Goal: Task Accomplishment & Management: Manage account settings

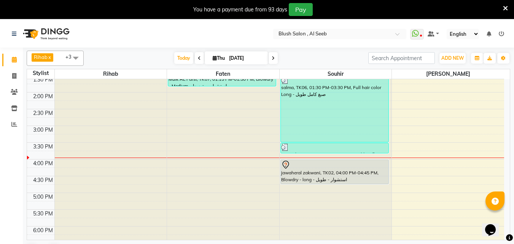
scroll to position [468, 0]
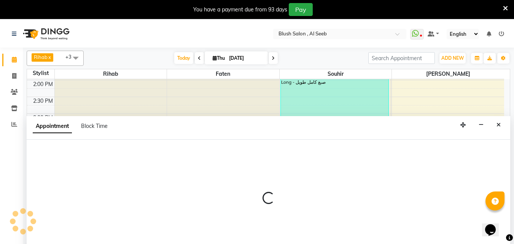
scroll to position [20, 0]
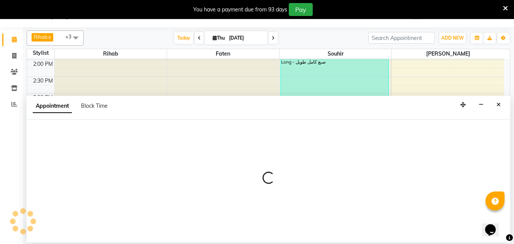
select select "38037"
select select "960"
select select "tentative"
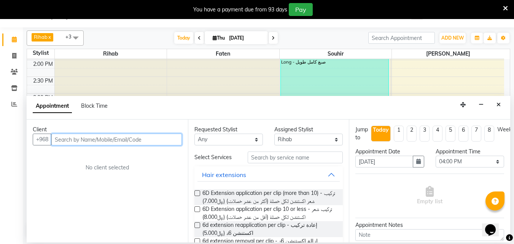
click at [73, 144] on input "text" at bounding box center [116, 140] width 131 height 12
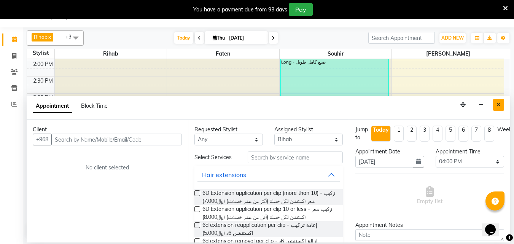
click at [498, 107] on icon "Close" at bounding box center [499, 104] width 4 height 5
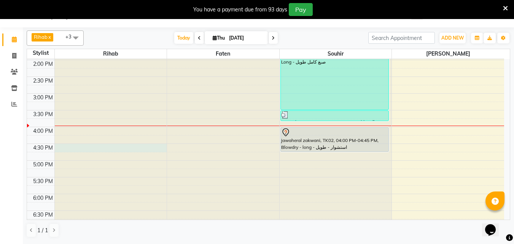
select select "38037"
select select "990"
select select "tentative"
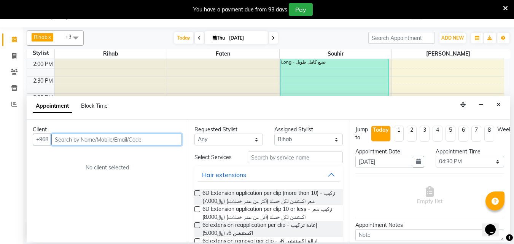
click at [77, 142] on input "text" at bounding box center [116, 140] width 131 height 12
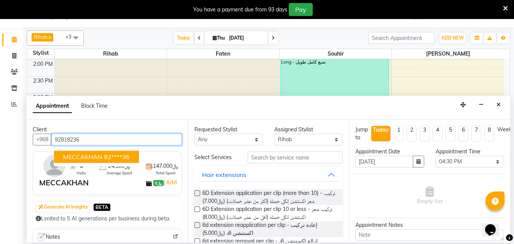
click at [109, 161] on ngb-highlight "92****36" at bounding box center [117, 157] width 26 height 8
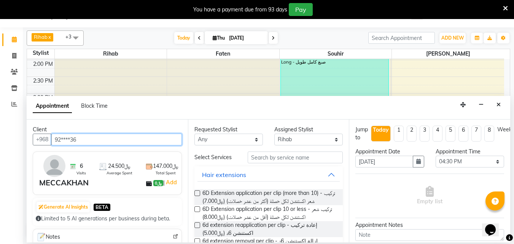
type input "92****36"
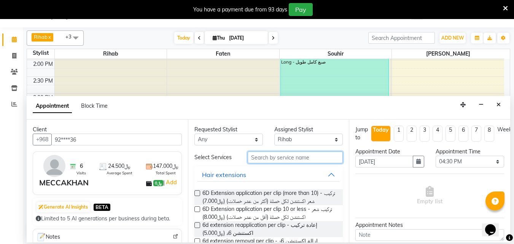
click at [270, 162] on input "text" at bounding box center [295, 157] width 95 height 12
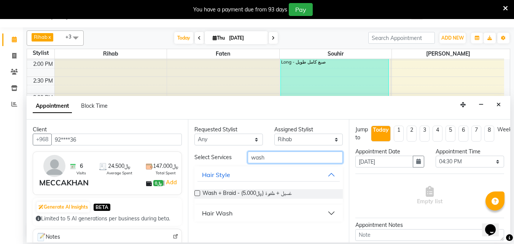
type input "wash"
click at [213, 218] on div "Hair Wash" at bounding box center [217, 213] width 30 height 9
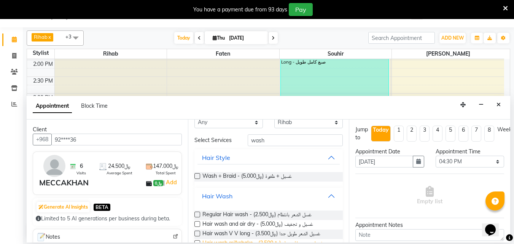
scroll to position [43, 0]
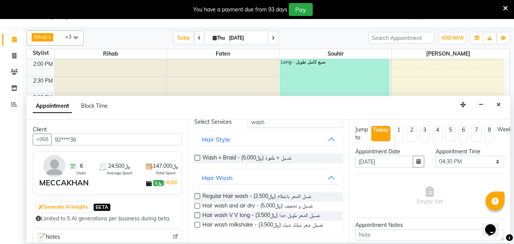
click at [197, 226] on label at bounding box center [197, 225] width 6 height 6
click at [197, 226] on input "checkbox" at bounding box center [196, 225] width 5 height 5
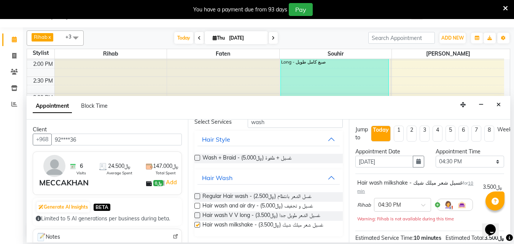
checkbox input "false"
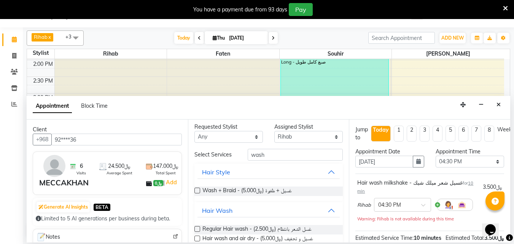
scroll to position [0, 0]
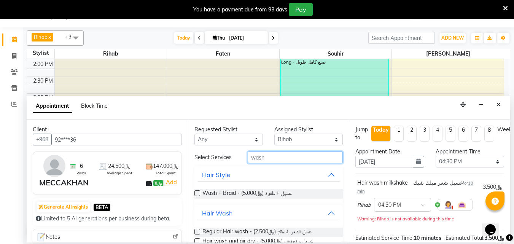
click at [270, 162] on input "wash" at bounding box center [295, 157] width 95 height 12
type input "w"
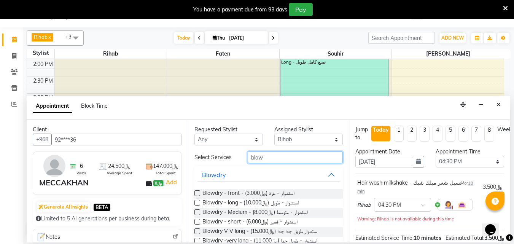
type input "blow"
click at [198, 205] on label at bounding box center [197, 203] width 6 height 6
click at [198, 206] on input "checkbox" at bounding box center [196, 203] width 5 height 5
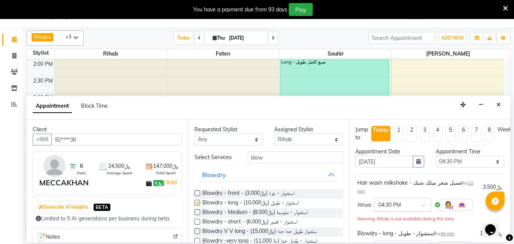
checkbox input "false"
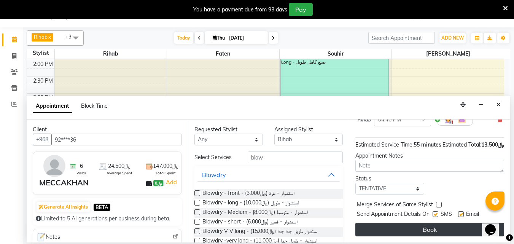
scroll to position [142, 0]
click at [418, 225] on button "Book" at bounding box center [429, 230] width 149 height 14
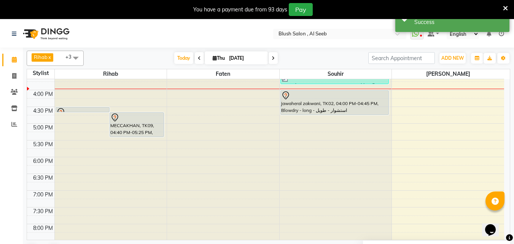
scroll to position [506, 0]
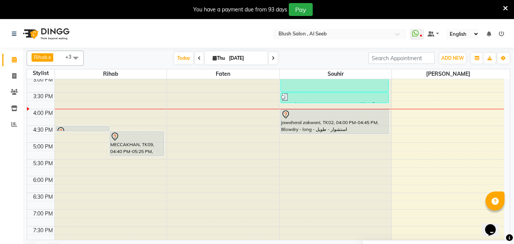
click at [272, 57] on icon at bounding box center [273, 58] width 3 height 5
type input "[DATE]"
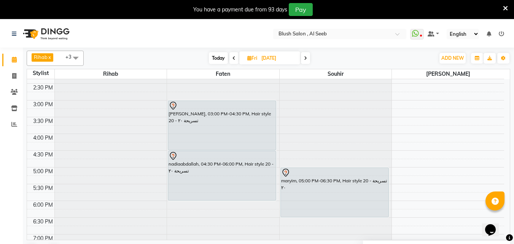
scroll to position [498, 0]
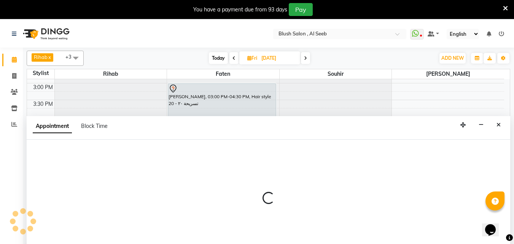
select select "38037"
select select "tentative"
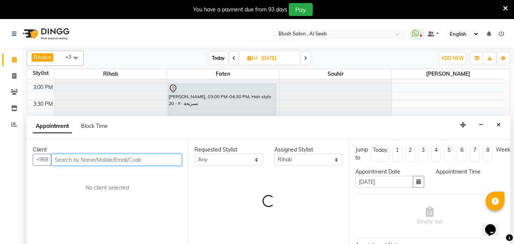
select select "960"
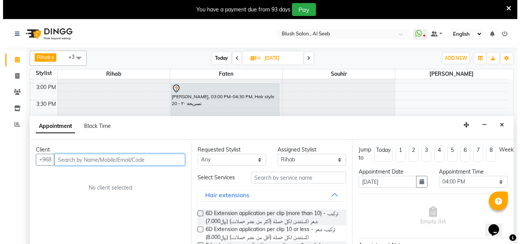
scroll to position [20, 0]
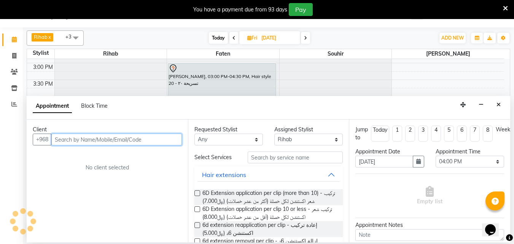
click at [96, 140] on input "text" at bounding box center [116, 140] width 131 height 12
click at [96, 143] on input "text" at bounding box center [116, 140] width 131 height 12
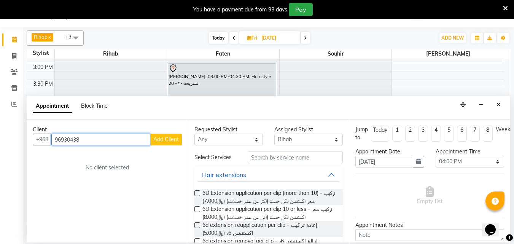
type input "96930438"
click at [165, 143] on span "Add Client" at bounding box center [165, 139] width 25 height 7
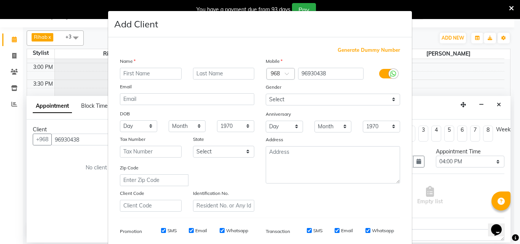
click at [138, 77] on input "text" at bounding box center [151, 74] width 62 height 12
type input "shook"
click at [214, 78] on input "text" at bounding box center [224, 74] width 62 height 12
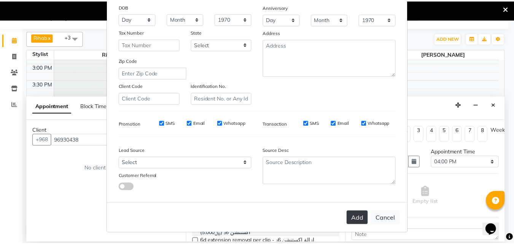
scroll to position [124, 0]
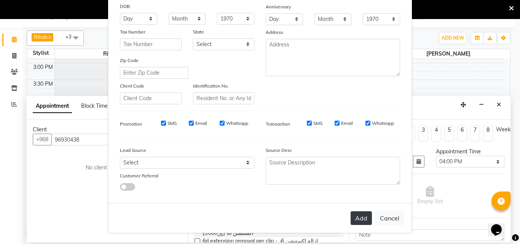
type input "haasri"
click at [357, 219] on button "Add" at bounding box center [360, 218] width 21 height 14
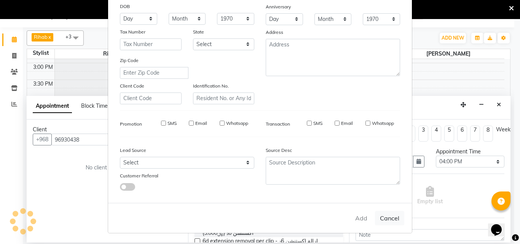
type input "96****38"
select select
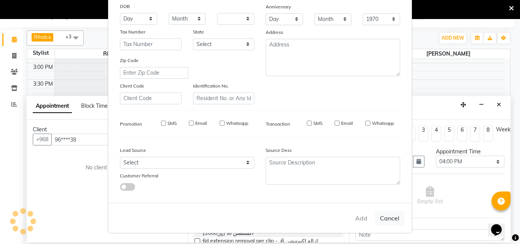
select select
checkbox input "false"
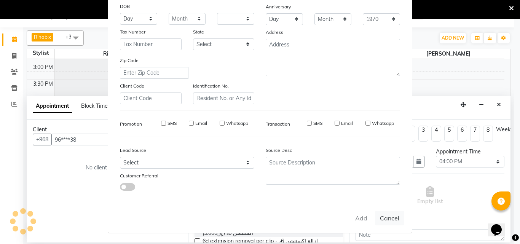
checkbox input "false"
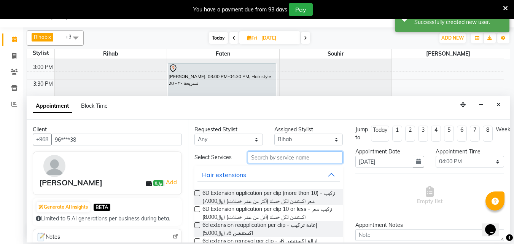
click at [264, 160] on input "text" at bounding box center [295, 157] width 95 height 12
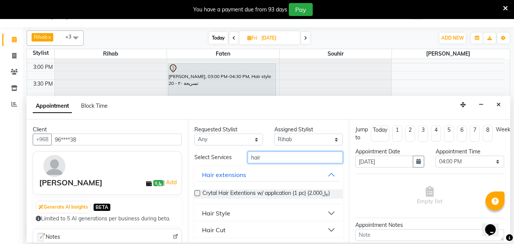
type input "hair"
click at [224, 218] on div "Hair Style" at bounding box center [216, 213] width 28 height 9
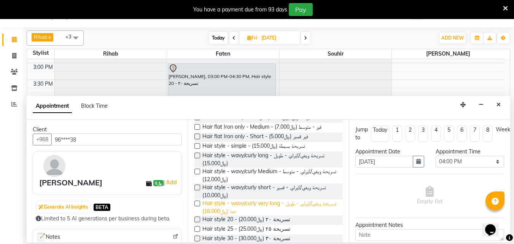
scroll to position [152, 0]
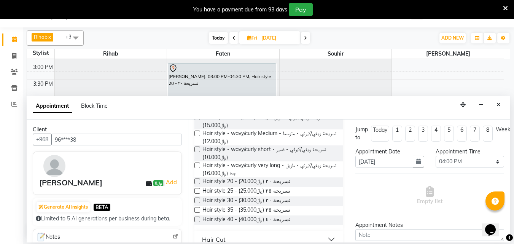
click at [197, 184] on label at bounding box center [197, 181] width 6 height 6
click at [197, 185] on input "checkbox" at bounding box center [196, 182] width 5 height 5
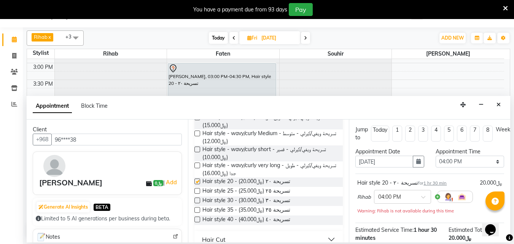
checkbox input "false"
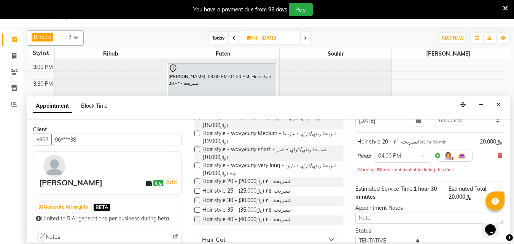
scroll to position [107, 0]
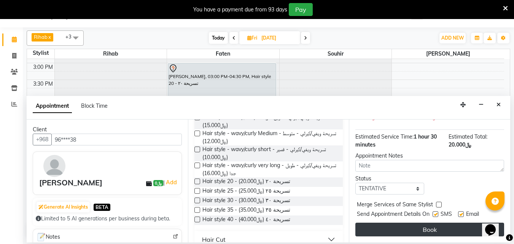
click at [445, 223] on button "Book" at bounding box center [429, 230] width 149 height 14
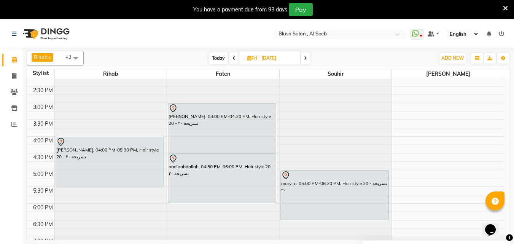
scroll to position [460, 0]
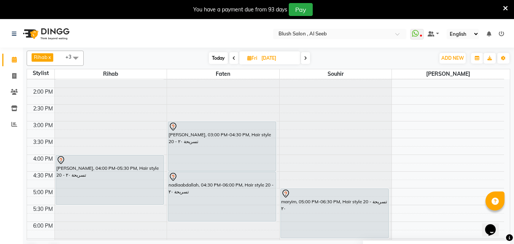
click at [213, 62] on span "Today" at bounding box center [218, 58] width 19 height 12
type input "[DATE]"
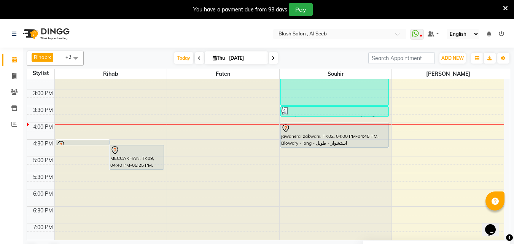
scroll to position [498, 0]
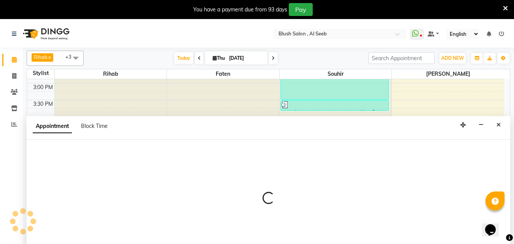
select select "38037"
select select "tentative"
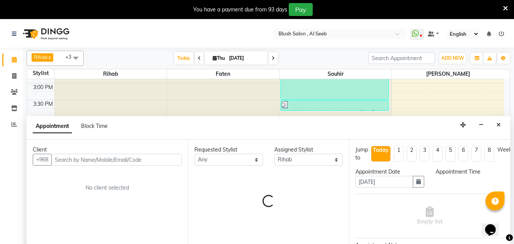
scroll to position [20, 0]
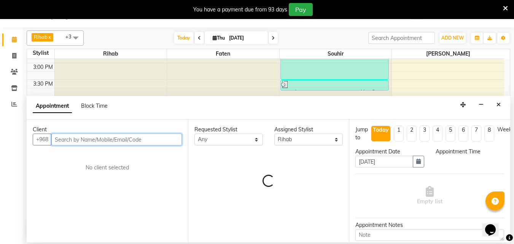
select select "1080"
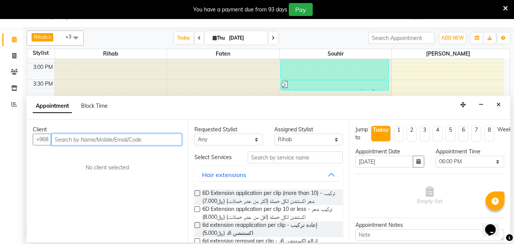
click at [82, 140] on input "text" at bounding box center [116, 140] width 131 height 12
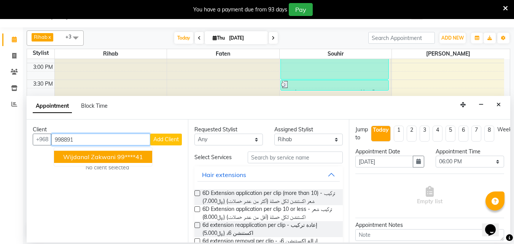
click at [89, 161] on span "wijdanal zakwani" at bounding box center [89, 157] width 53 height 8
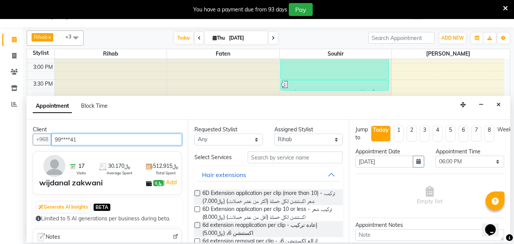
type input "99****41"
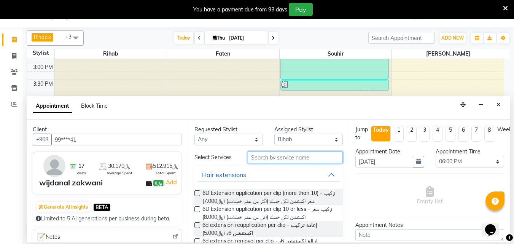
click at [265, 162] on input "text" at bounding box center [295, 157] width 95 height 12
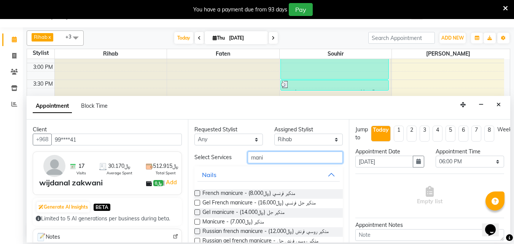
type input "mani"
click at [198, 224] on label at bounding box center [197, 222] width 6 height 6
click at [198, 225] on input "checkbox" at bounding box center [196, 222] width 5 height 5
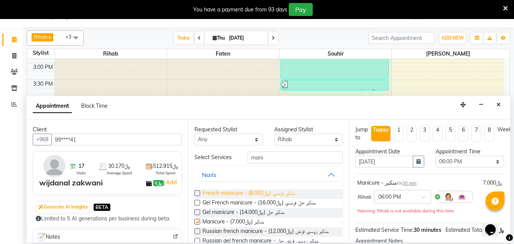
checkbox input "false"
click at [270, 160] on input "mani" at bounding box center [295, 157] width 95 height 12
type input "m"
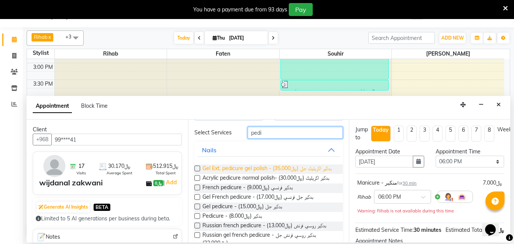
scroll to position [38, 0]
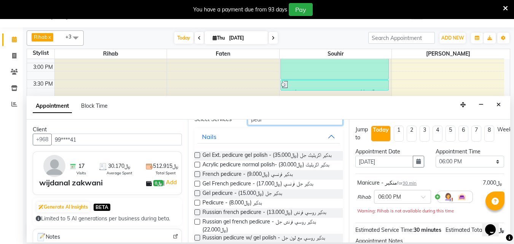
type input "pedi"
click at [198, 205] on label at bounding box center [197, 203] width 6 height 6
click at [198, 206] on input "checkbox" at bounding box center [196, 203] width 5 height 5
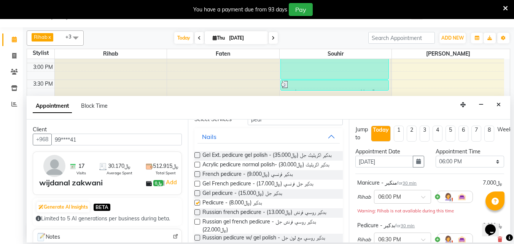
checkbox input "false"
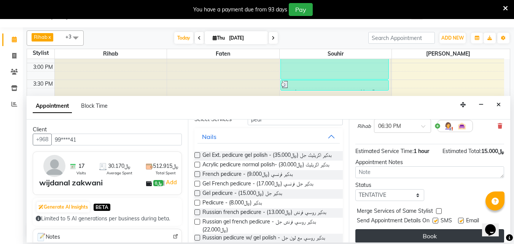
scroll to position [134, 0]
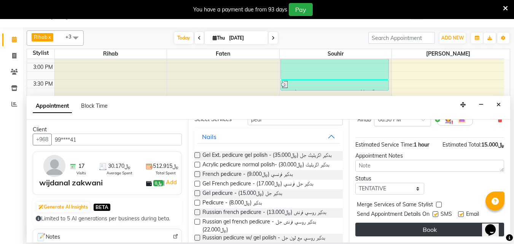
click at [433, 226] on button "Book" at bounding box center [429, 230] width 149 height 14
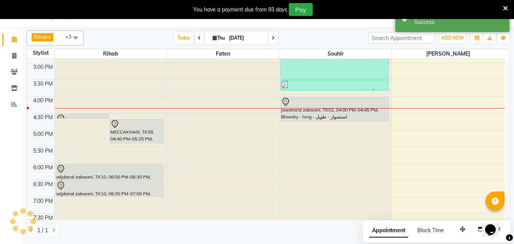
scroll to position [0, 0]
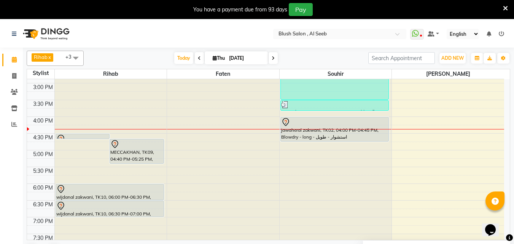
click at [93, 190] on div at bounding box center [109, 189] width 107 height 9
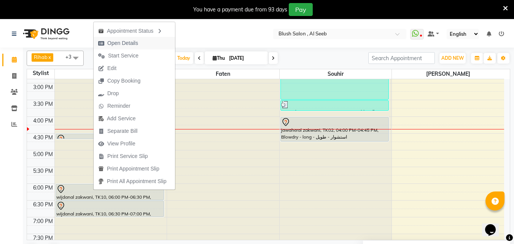
click at [131, 39] on span "Open Details" at bounding box center [122, 43] width 31 height 8
select select "7"
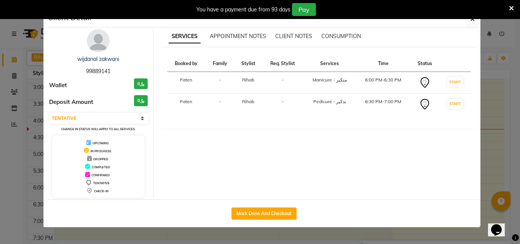
click at [0, 175] on ngb-modal-window "Client Detail wijdanal zakwani 99889141 Wallet ﷼0 Deposit Amount ﷼0 Select IN S…" at bounding box center [260, 122] width 520 height 244
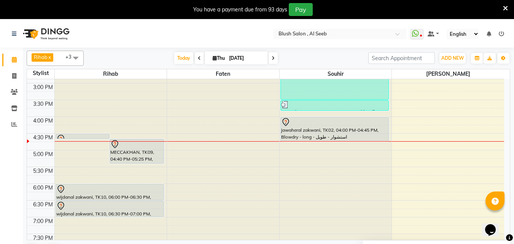
click at [147, 158] on div "MECCAKHAN, TK09, 04:40 PM-05:25 PM, Blowdry - long - استشوار - طويل" at bounding box center [137, 151] width 54 height 24
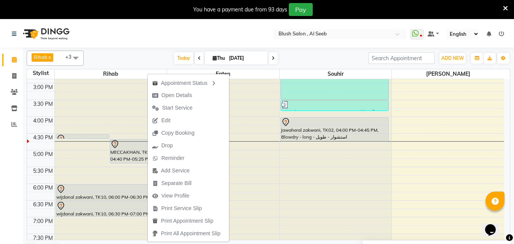
click at [272, 58] on span at bounding box center [273, 58] width 9 height 12
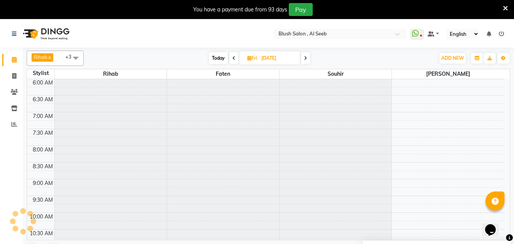
scroll to position [536, 0]
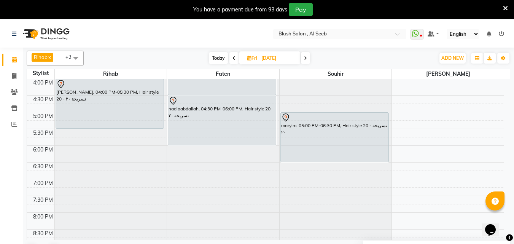
click at [309, 59] on span at bounding box center [305, 58] width 9 height 12
type input "[DATE]"
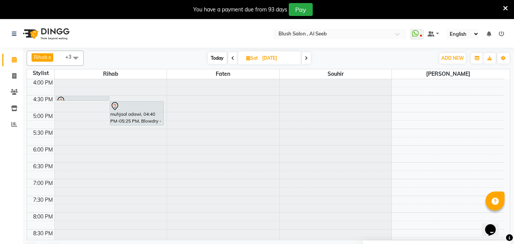
click at [261, 58] on input "[DATE]" at bounding box center [279, 58] width 38 height 11
select select "9"
select select "2025"
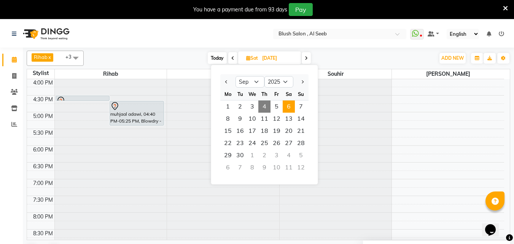
click at [255, 55] on span "[DATE] Jan Feb Mar Apr May Jun [DATE] Aug Sep Oct Nov [DATE] 2016 2017 2018 201…" at bounding box center [269, 57] width 63 height 13
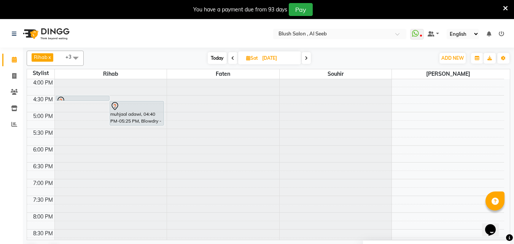
click at [256, 55] on span "[DATE]" at bounding box center [269, 57] width 63 height 13
click at [307, 59] on icon at bounding box center [306, 58] width 3 height 5
type input "[DATE]"
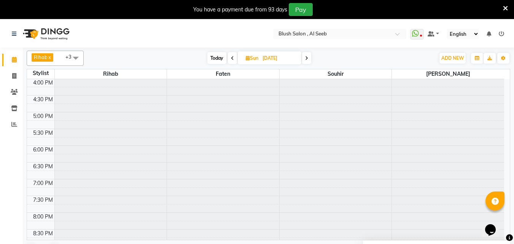
click at [251, 59] on span "Sun" at bounding box center [252, 58] width 16 height 6
select select "9"
select select "2025"
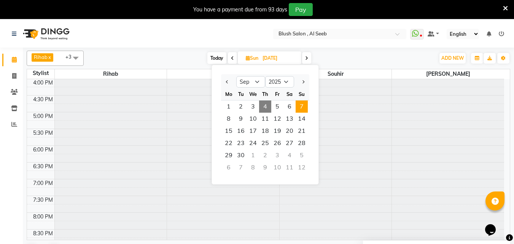
click at [229, 60] on span at bounding box center [232, 58] width 9 height 12
type input "[DATE]"
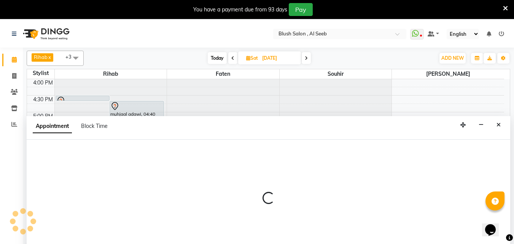
select select "38037"
select select "tentative"
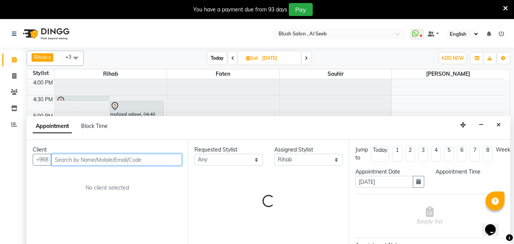
select select "1080"
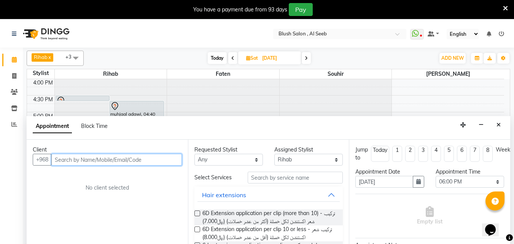
scroll to position [20, 0]
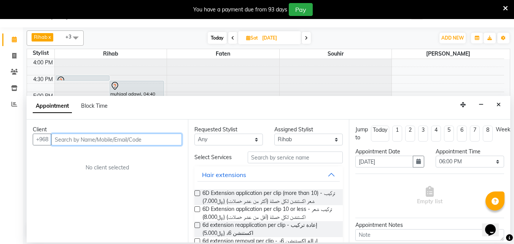
click at [103, 142] on input "text" at bounding box center [116, 140] width 131 height 12
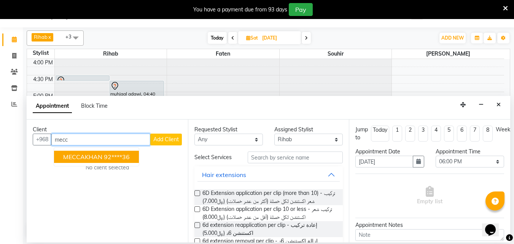
click at [111, 160] on ngb-highlight "92****36" at bounding box center [117, 157] width 26 height 8
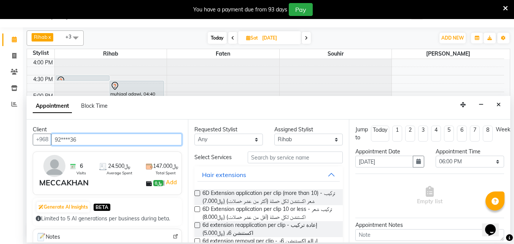
type input "92****36"
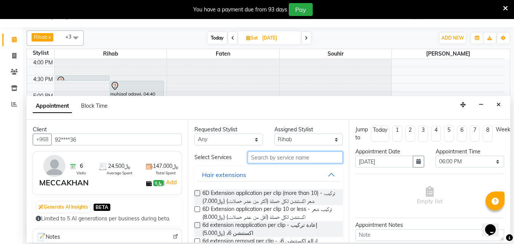
click at [289, 163] on input "text" at bounding box center [295, 157] width 95 height 12
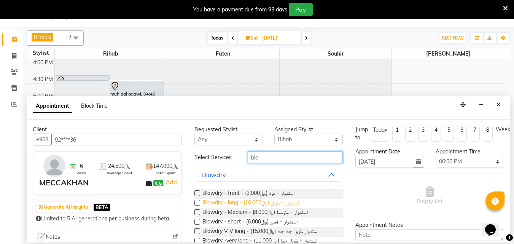
type input "blo"
click at [286, 208] on span "Blowdry - long - استشوار - طويل (﷼10.000)" at bounding box center [250, 204] width 97 height 10
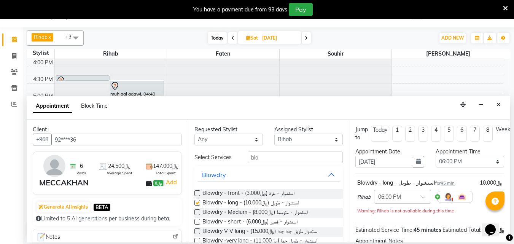
checkbox input "false"
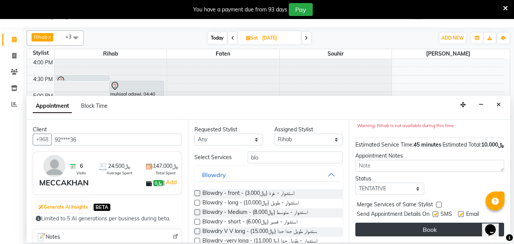
click at [384, 225] on button "Book" at bounding box center [429, 230] width 149 height 14
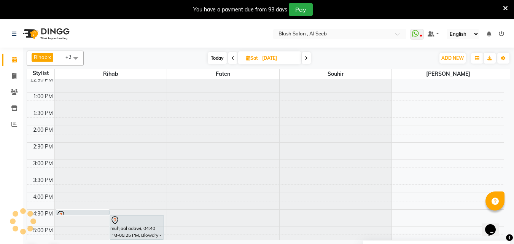
scroll to position [460, 0]
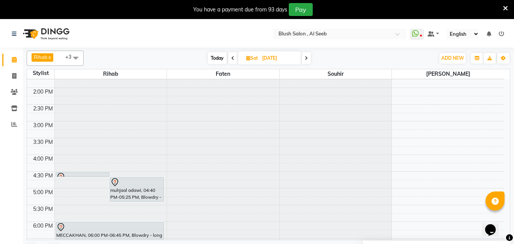
click at [215, 56] on span "Today" at bounding box center [217, 58] width 19 height 12
type input "[DATE]"
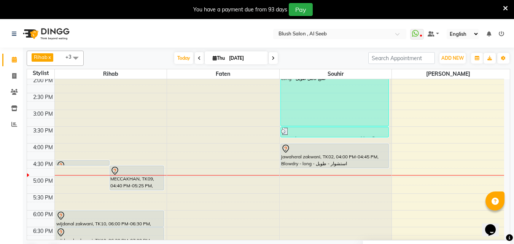
scroll to position [452, 0]
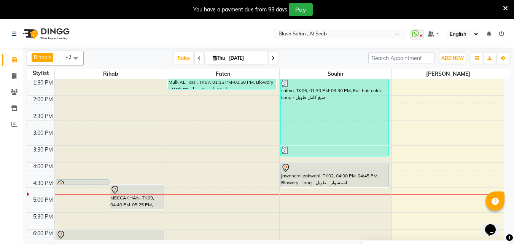
click at [324, 176] on div "jawaheral zakwani, TK02, 04:00 PM-04:45 PM, Blowdry - long - استشوار - طويل" at bounding box center [335, 175] width 108 height 24
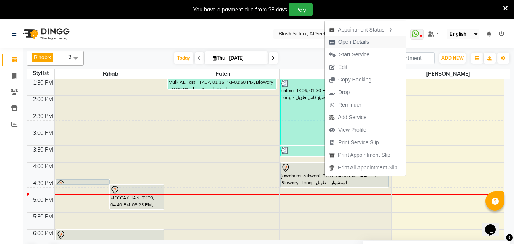
click at [358, 42] on span "Open Details" at bounding box center [353, 42] width 31 height 8
select select "7"
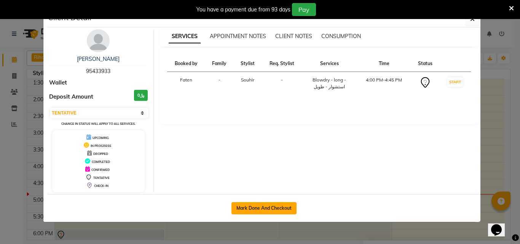
click at [274, 209] on button "Mark Done And Checkout" at bounding box center [263, 208] width 65 height 12
select select "service"
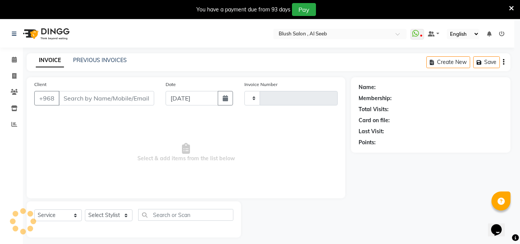
type input "0822"
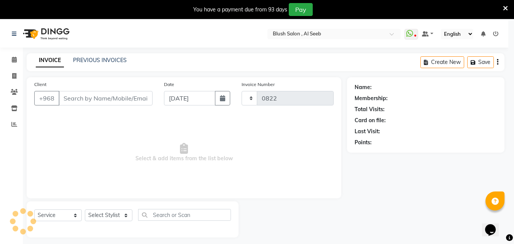
select select "5589"
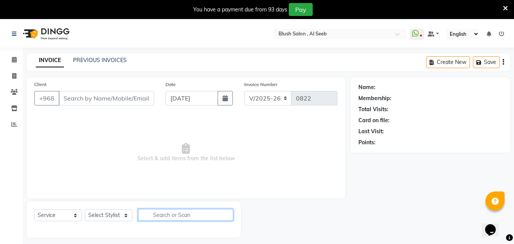
click at [186, 221] on input "text" at bounding box center [185, 215] width 95 height 12
type input "95****33"
select select "40671"
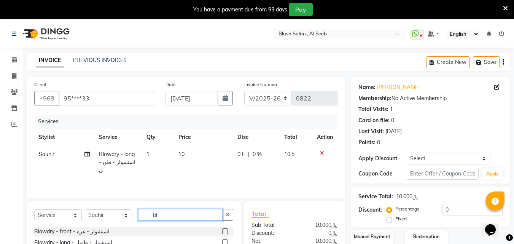
scroll to position [76, 0]
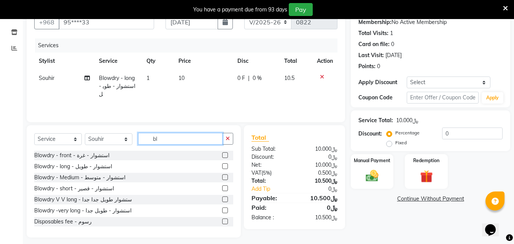
type input "bl"
click at [222, 213] on label at bounding box center [225, 210] width 6 height 6
click at [222, 213] on input "checkbox" at bounding box center [224, 210] width 5 height 5
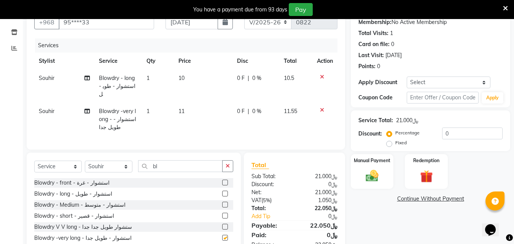
checkbox input "false"
click at [320, 80] on icon at bounding box center [322, 76] width 4 height 5
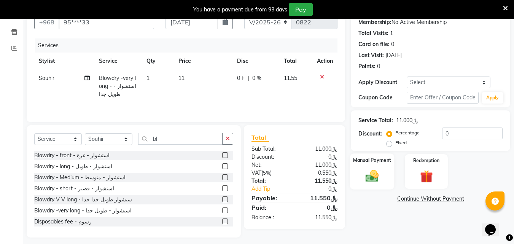
click at [371, 183] on img at bounding box center [371, 175] width 21 height 15
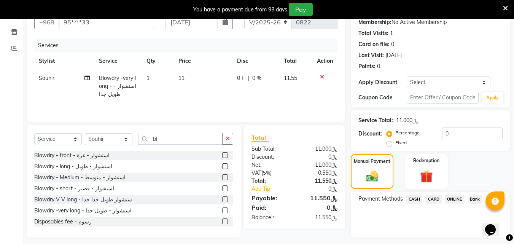
click at [434, 204] on span "CARD" at bounding box center [433, 199] width 16 height 9
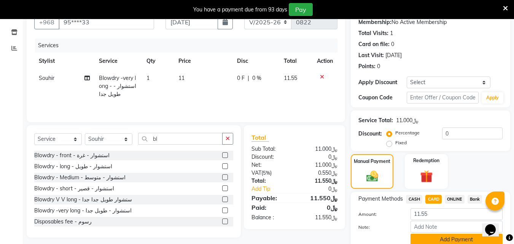
click at [430, 234] on button "Add Payment" at bounding box center [457, 240] width 92 height 12
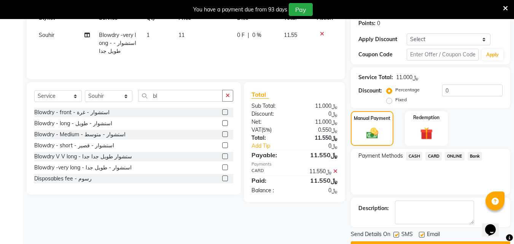
scroll to position [151, 0]
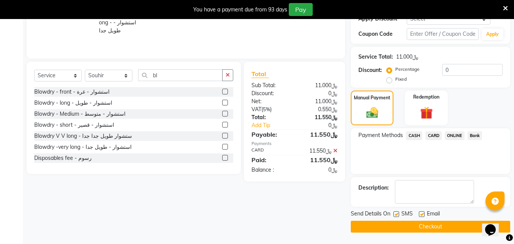
click at [413, 225] on button "Checkout" at bounding box center [430, 227] width 159 height 12
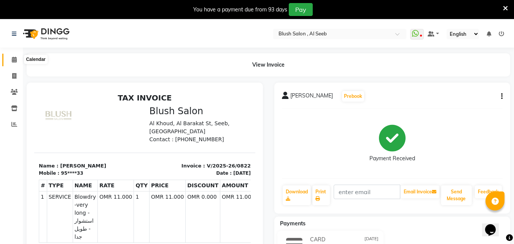
click at [16, 60] on icon at bounding box center [14, 60] width 5 height 6
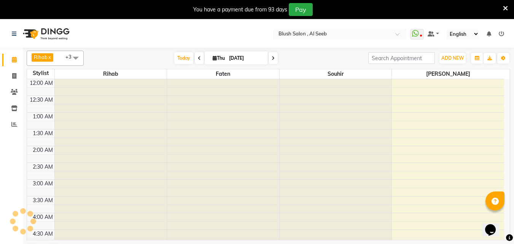
scroll to position [201, 0]
click at [227, 60] on input "[DATE]" at bounding box center [246, 58] width 38 height 11
select select "9"
select select "2025"
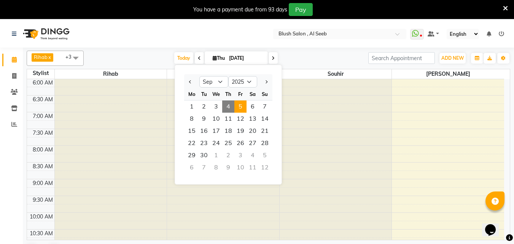
click at [240, 110] on span "5" at bounding box center [240, 106] width 12 height 12
type input "[DATE]"
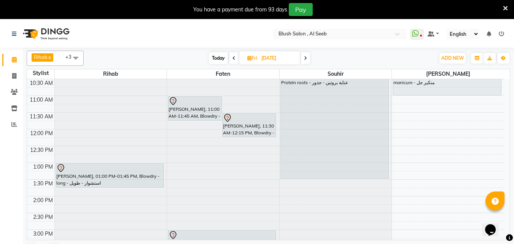
scroll to position [338, 0]
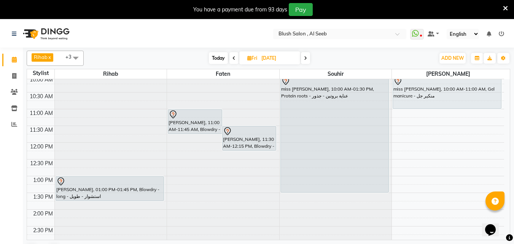
click at [269, 64] on input "[DATE]" at bounding box center [278, 58] width 38 height 11
select select "9"
select select "2025"
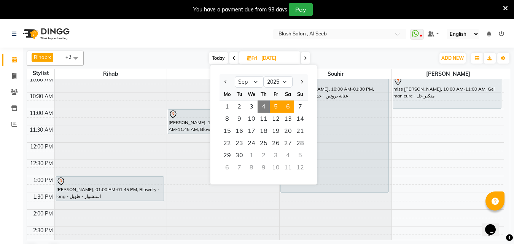
click at [293, 108] on span "6" at bounding box center [288, 106] width 12 height 12
type input "[DATE]"
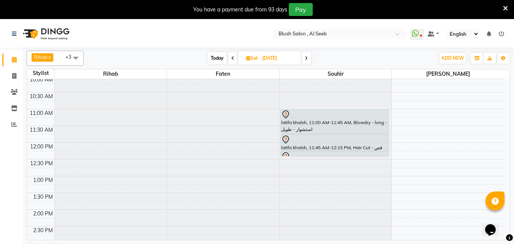
scroll to position [300, 0]
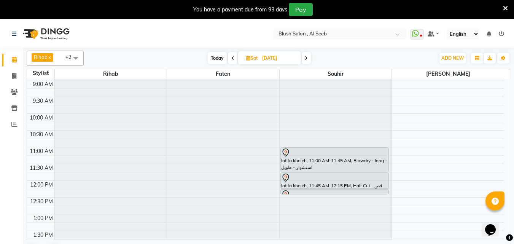
click at [268, 59] on input "[DATE]" at bounding box center [279, 58] width 38 height 11
select select "9"
select select "2025"
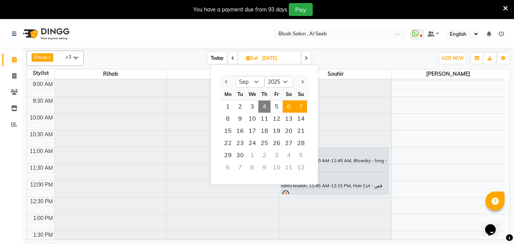
click at [306, 108] on span "7" at bounding box center [301, 106] width 12 height 12
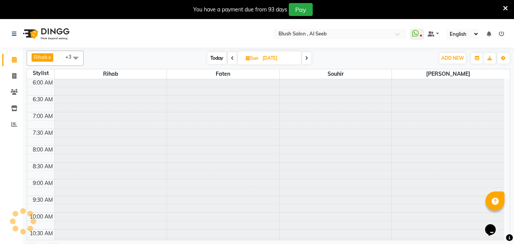
scroll to position [536, 0]
click at [216, 56] on span "Today" at bounding box center [216, 58] width 19 height 12
type input "[DATE]"
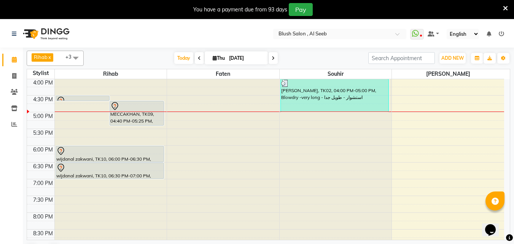
click at [154, 120] on div "MECCAKHAN, TK09, 04:40 PM-05:25 PM, Blowdry - long - استشوار - طويل" at bounding box center [137, 113] width 54 height 24
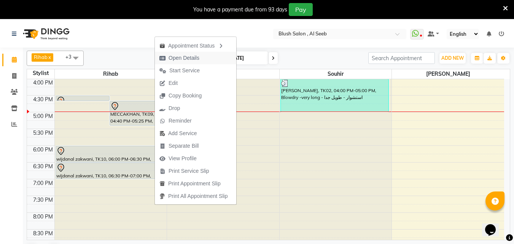
click at [176, 57] on span "Open Details" at bounding box center [184, 58] width 31 height 8
select select "7"
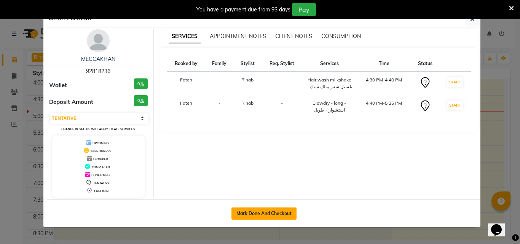
click at [253, 213] on button "Mark Done And Checkout" at bounding box center [263, 213] width 65 height 12
select select "service"
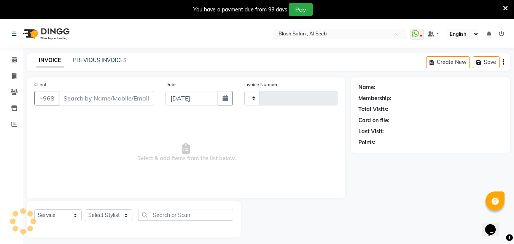
type input "0823"
select select "5589"
type input "92****36"
select select "38037"
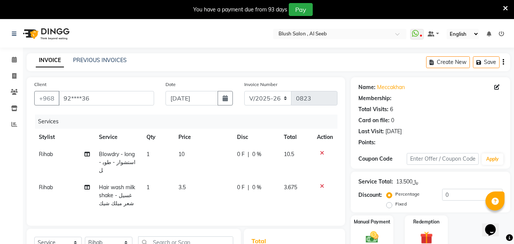
select select "1: Object"
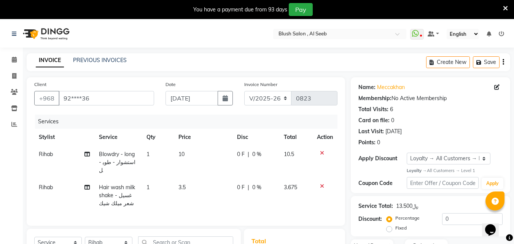
click at [320, 183] on icon at bounding box center [322, 185] width 4 height 5
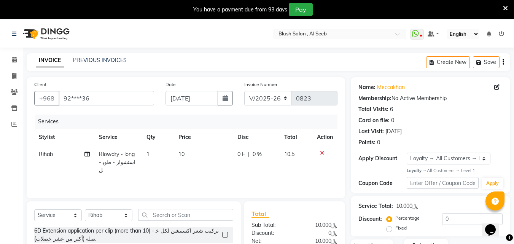
scroll to position [76, 0]
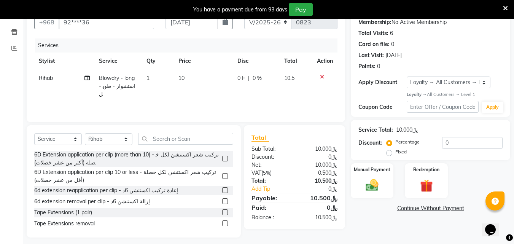
click at [322, 80] on icon at bounding box center [322, 76] width 4 height 5
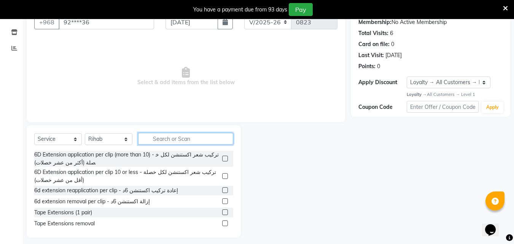
click at [210, 145] on input "text" at bounding box center [185, 139] width 95 height 12
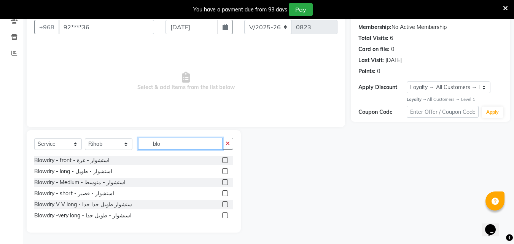
type input "blo"
click at [223, 181] on label at bounding box center [225, 182] width 6 height 6
click at [223, 181] on input "checkbox" at bounding box center [224, 182] width 5 height 5
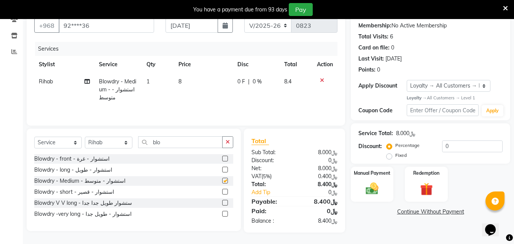
checkbox input "false"
drag, startPoint x: 376, startPoint y: 181, endPoint x: 388, endPoint y: 189, distance: 14.8
click at [376, 181] on img at bounding box center [371, 188] width 21 height 15
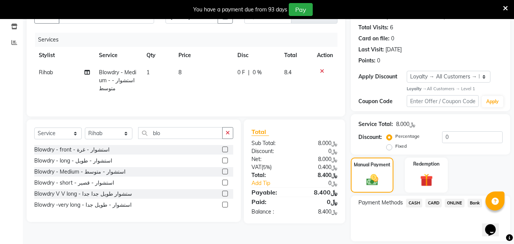
click at [436, 207] on span "CARD" at bounding box center [433, 203] width 16 height 9
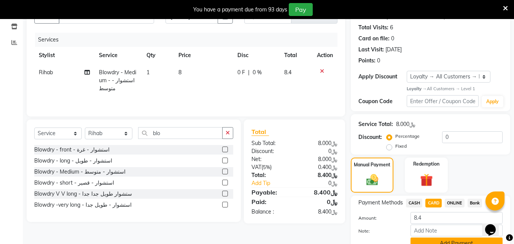
scroll to position [129, 0]
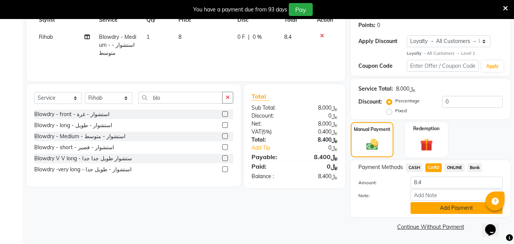
click at [435, 207] on button "Add Payment" at bounding box center [457, 208] width 92 height 12
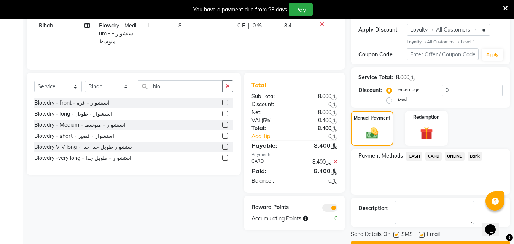
scroll to position [160, 0]
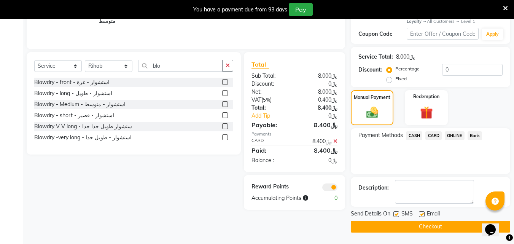
click at [422, 230] on button "Checkout" at bounding box center [430, 227] width 159 height 12
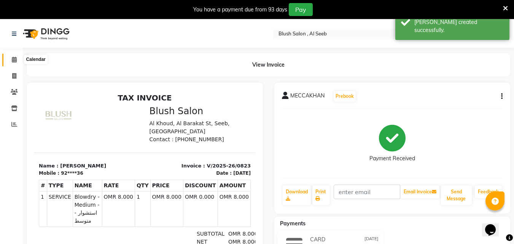
click at [12, 61] on icon at bounding box center [14, 60] width 5 height 6
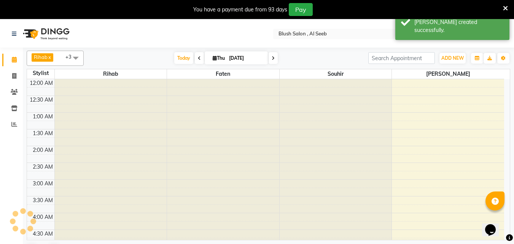
click at [273, 60] on span at bounding box center [273, 58] width 9 height 12
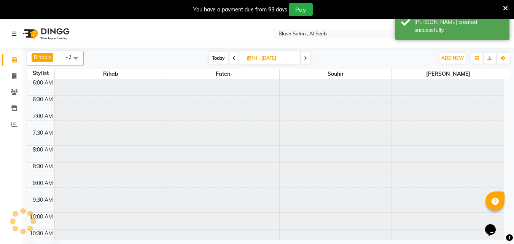
scroll to position [570, 0]
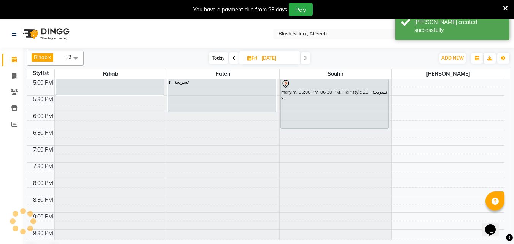
click at [307, 62] on span at bounding box center [305, 58] width 9 height 12
type input "[DATE]"
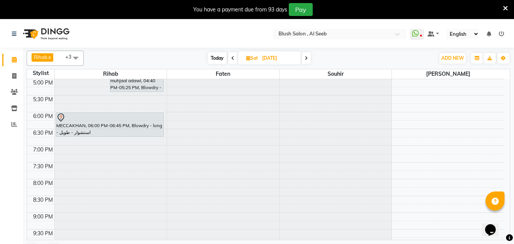
click at [151, 129] on div "MECCAKHAN, 06:00 PM-06:45 PM, Blowdry - long - استشوار - طويل" at bounding box center [110, 125] width 108 height 24
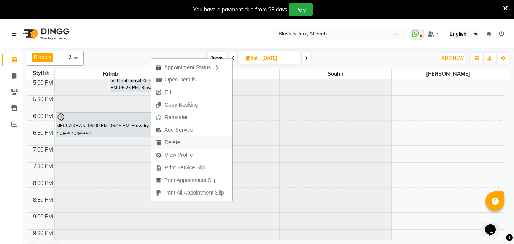
click at [180, 143] on span "Delete" at bounding box center [167, 142] width 33 height 13
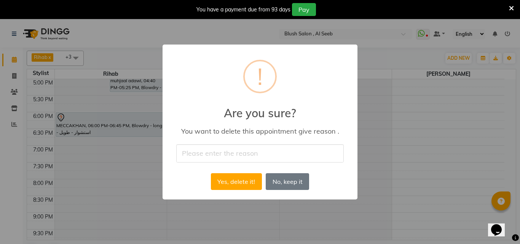
click at [240, 159] on input "text" at bounding box center [259, 153] width 167 height 18
type input "cancelled"
click at [246, 182] on button "Yes, delete it!" at bounding box center [236, 181] width 51 height 17
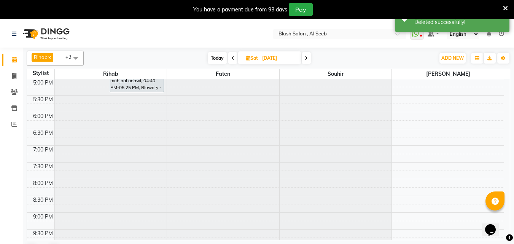
click at [309, 59] on span at bounding box center [306, 58] width 9 height 12
type input "[DATE]"
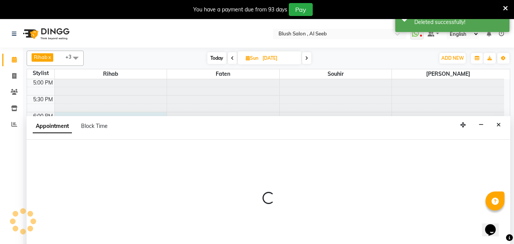
select select "38037"
select select "tentative"
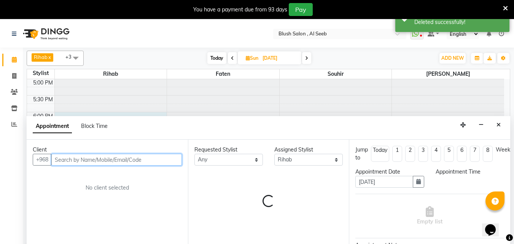
select select "1080"
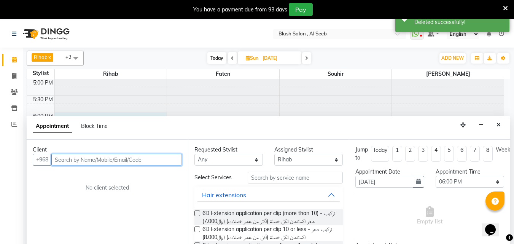
scroll to position [20, 0]
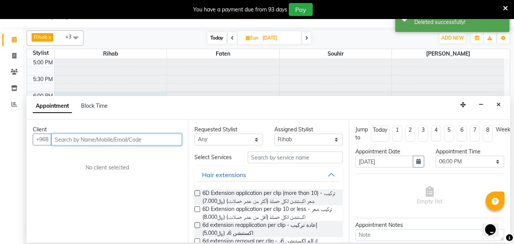
click at [87, 142] on input "text" at bounding box center [116, 140] width 131 height 12
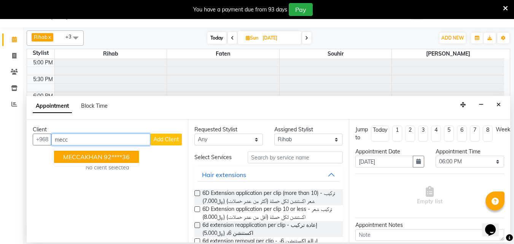
click at [83, 159] on span "MECCAKHAN" at bounding box center [82, 157] width 39 height 8
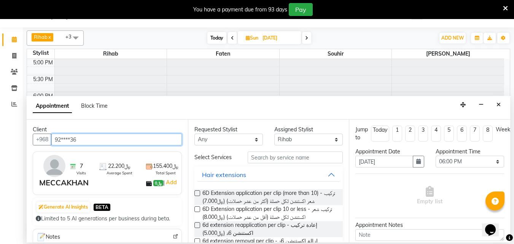
type input "92****36"
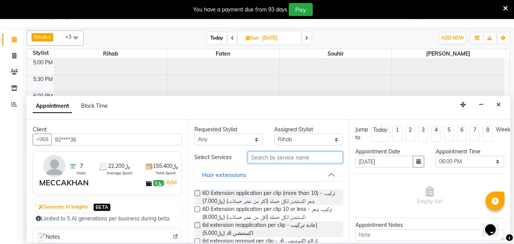
click at [277, 160] on input "text" at bounding box center [295, 157] width 95 height 12
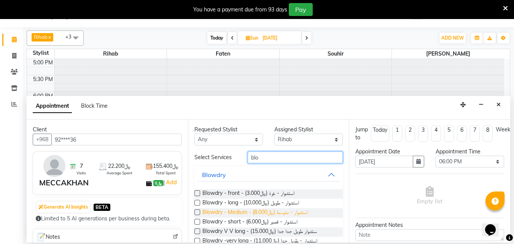
type input "blo"
click at [292, 217] on span "Blowdry - Medium - استشوار - متوسط (﷼8.000)" at bounding box center [254, 213] width 105 height 10
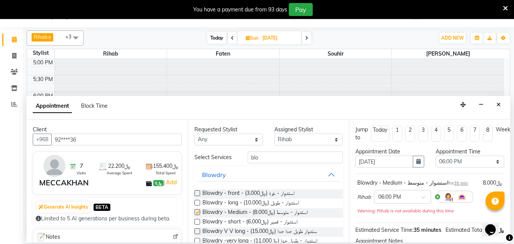
checkbox input "false"
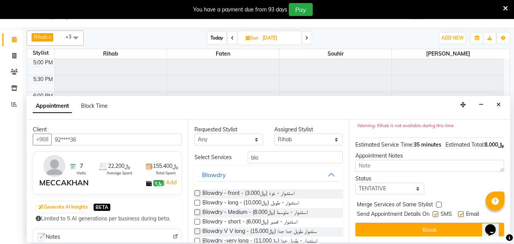
scroll to position [107, 0]
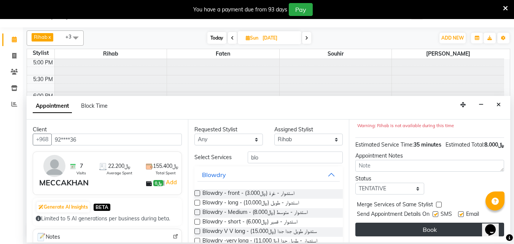
click at [427, 224] on button "Book" at bounding box center [429, 230] width 149 height 14
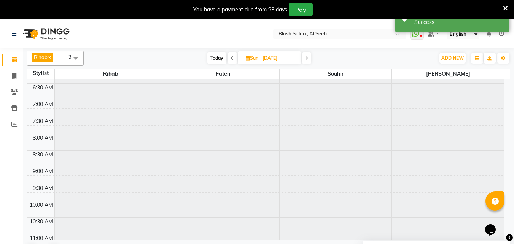
scroll to position [341, 0]
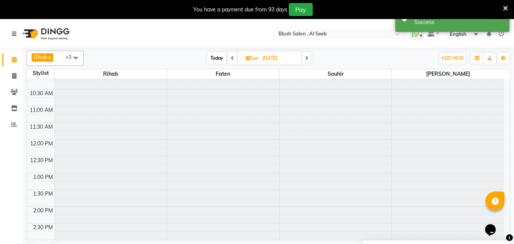
click at [211, 57] on span "Today" at bounding box center [216, 58] width 19 height 12
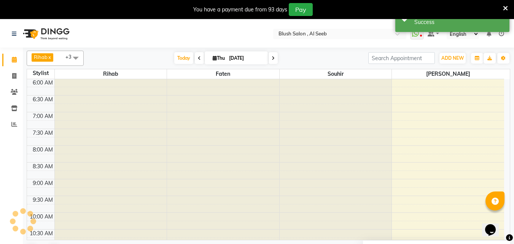
scroll to position [570, 0]
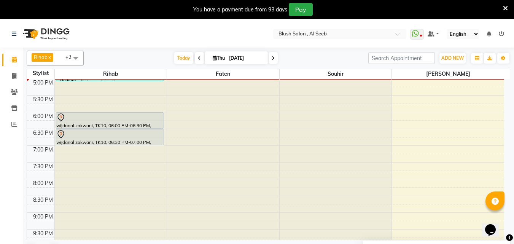
click at [274, 57] on span at bounding box center [273, 58] width 9 height 12
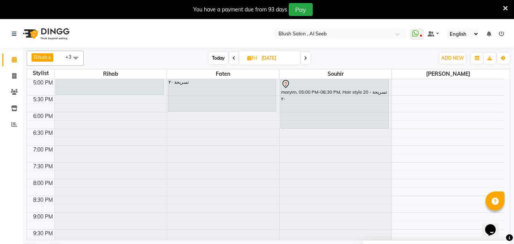
click at [306, 57] on icon at bounding box center [305, 58] width 3 height 5
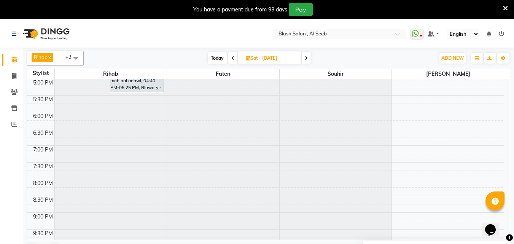
click at [309, 59] on span at bounding box center [306, 58] width 9 height 12
type input "[DATE]"
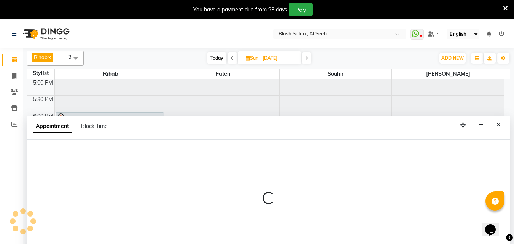
select select "38038"
select select "tentative"
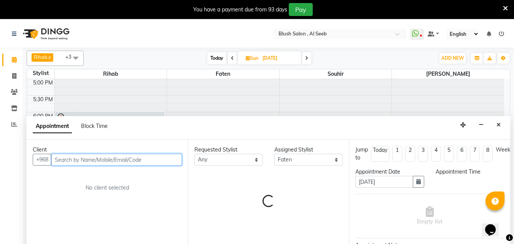
select select "1140"
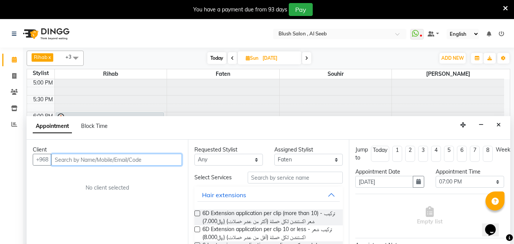
scroll to position [20, 0]
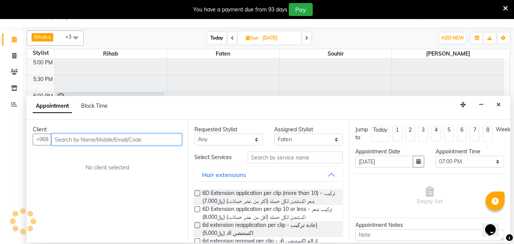
click at [149, 139] on input "text" at bounding box center [116, 140] width 131 height 12
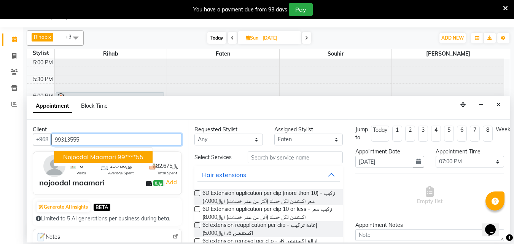
click at [125, 161] on ngb-highlight "99****55" at bounding box center [131, 157] width 26 height 8
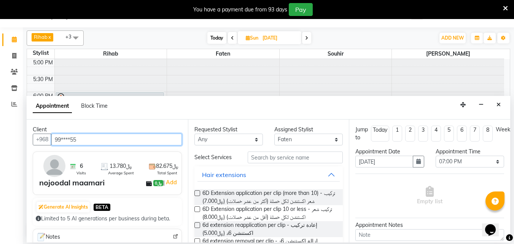
type input "99****55"
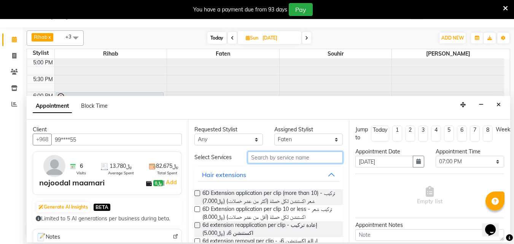
click at [270, 161] on input "text" at bounding box center [295, 157] width 95 height 12
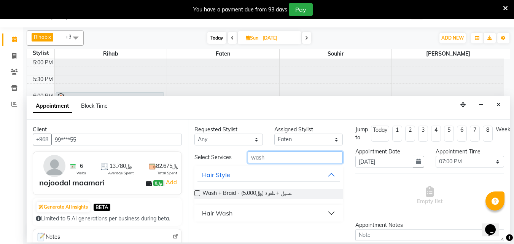
type input "wash"
click at [328, 220] on button "Hair Wash" at bounding box center [268, 213] width 143 height 14
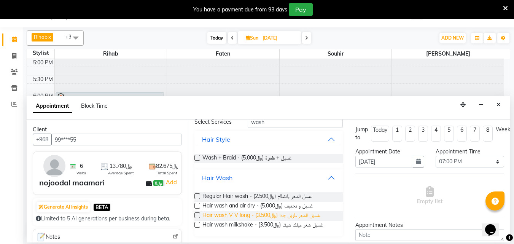
scroll to position [43, 0]
click at [302, 224] on span "Hair wash milkshake - غسيل شعر ميلك شيك (﷼3.500)" at bounding box center [262, 226] width 121 height 10
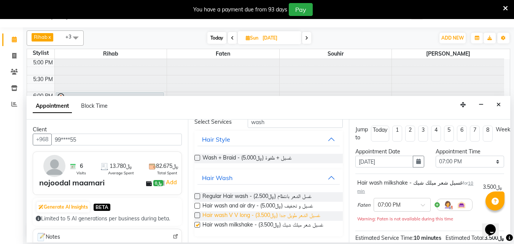
checkbox input "false"
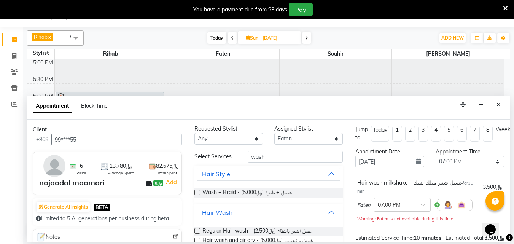
scroll to position [0, 0]
click at [289, 163] on input "wash" at bounding box center [295, 157] width 95 height 12
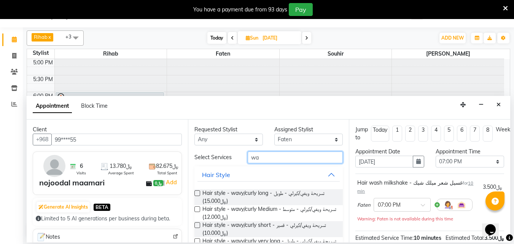
type input "w"
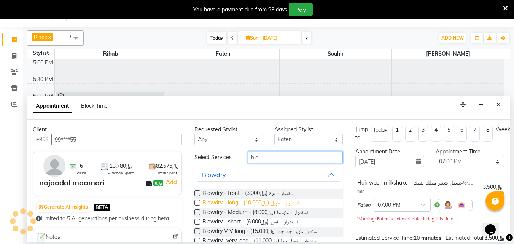
type input "blo"
click at [292, 208] on span "Blowdry - long - استشوار - طويل (﷼10.000)" at bounding box center [250, 204] width 97 height 10
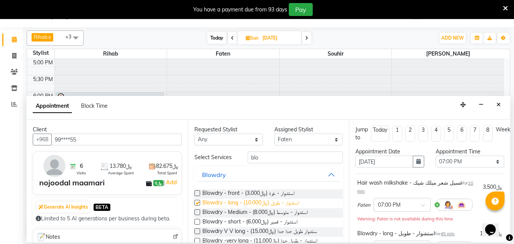
checkbox input "false"
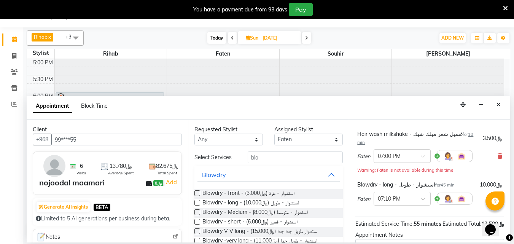
scroll to position [142, 0]
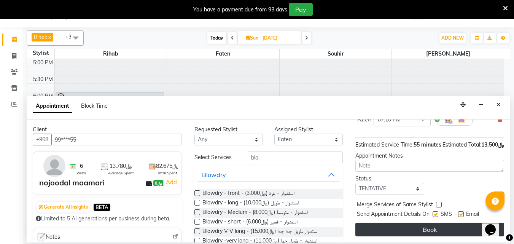
click at [409, 225] on button "Book" at bounding box center [429, 230] width 149 height 14
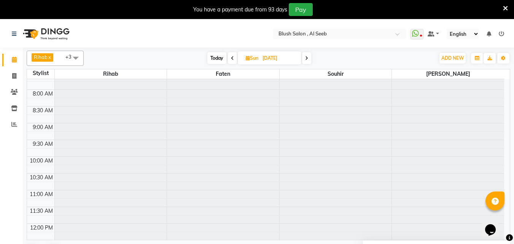
scroll to position [303, 0]
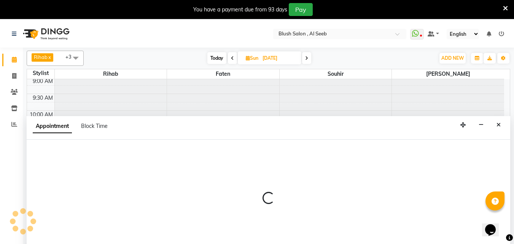
select select "38038"
select select "tentative"
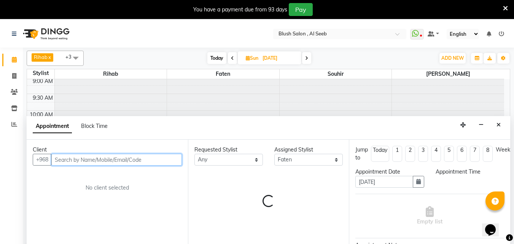
select select "660"
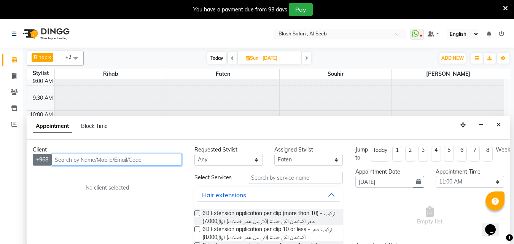
scroll to position [20, 0]
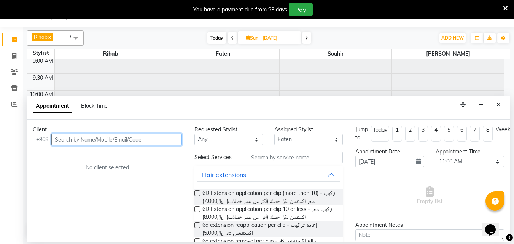
click at [62, 142] on input "text" at bounding box center [116, 140] width 131 height 12
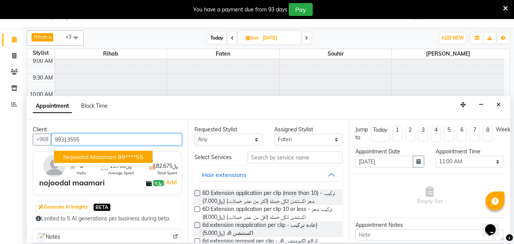
click at [111, 159] on span "nojoodal maamari" at bounding box center [89, 157] width 53 height 8
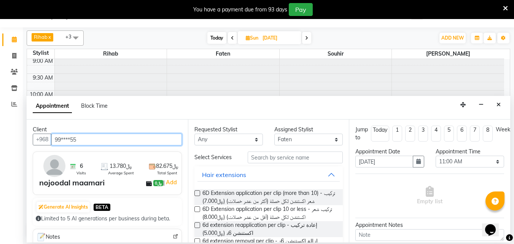
type input "99****55"
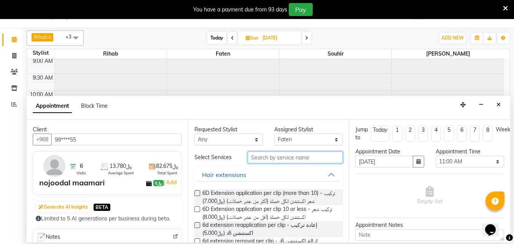
click at [251, 160] on input "text" at bounding box center [295, 157] width 95 height 12
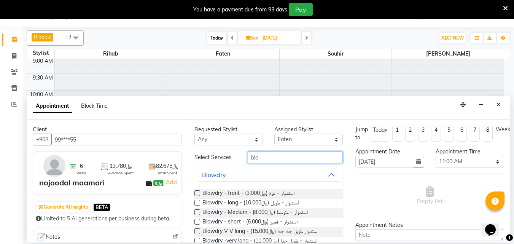
type input "blo"
click at [197, 205] on label at bounding box center [197, 203] width 6 height 6
click at [197, 206] on input "checkbox" at bounding box center [196, 203] width 5 height 5
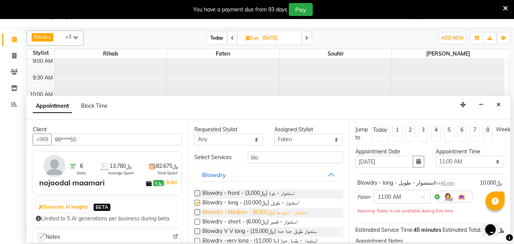
checkbox input "false"
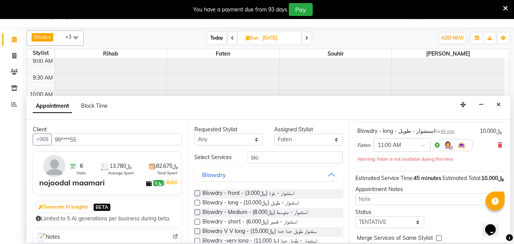
scroll to position [107, 0]
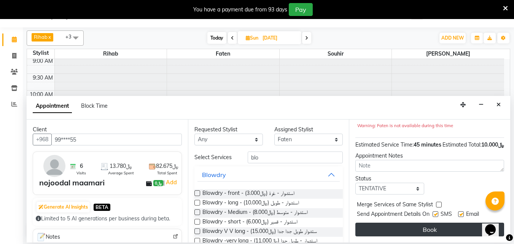
click at [426, 223] on button "Book" at bounding box center [429, 230] width 149 height 14
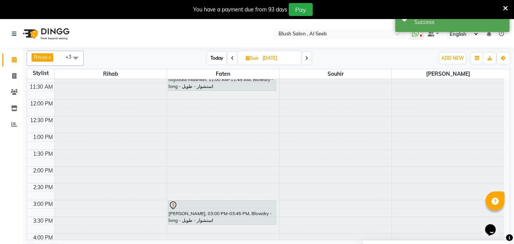
scroll to position [376, 0]
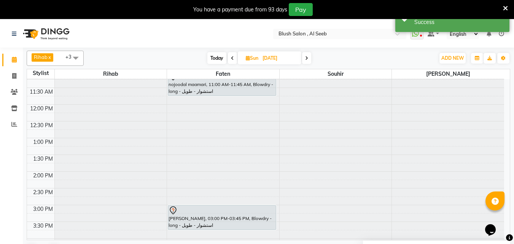
click at [217, 58] on span "Today" at bounding box center [216, 58] width 19 height 12
type input "[DATE]"
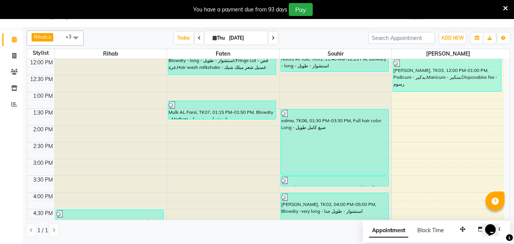
scroll to position [379, 0]
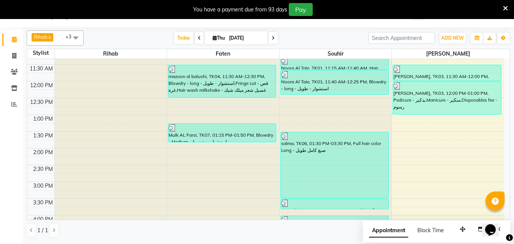
click at [234, 36] on input "[DATE]" at bounding box center [246, 37] width 38 height 11
select select "9"
select select "2025"
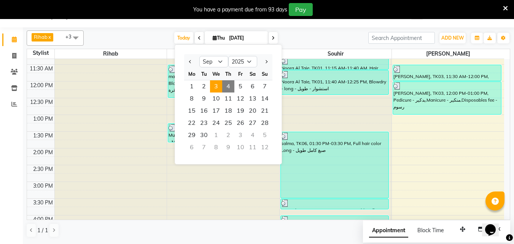
click at [220, 89] on span "3" at bounding box center [216, 86] width 12 height 12
type input "[DATE]"
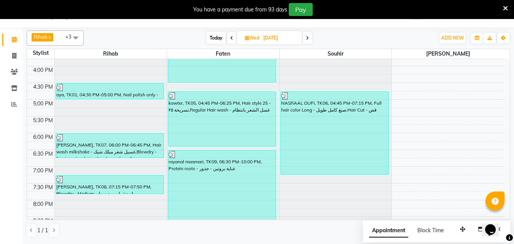
scroll to position [532, 0]
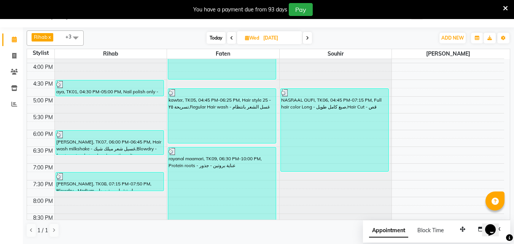
click at [324, 132] on div "NASRAAL OUFI, TK06, 04:45 PM-07:15 PM, Full hair color Long - صبغ كامل طويل,Hai…" at bounding box center [335, 130] width 108 height 83
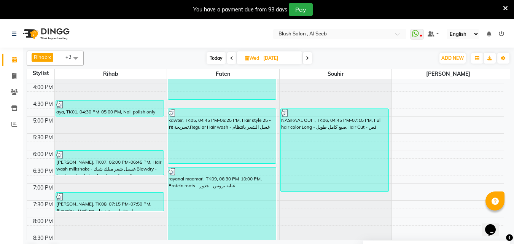
scroll to position [570, 0]
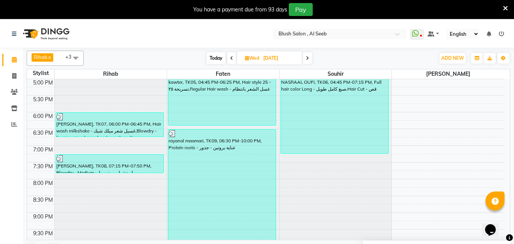
click at [325, 127] on div "NASRAAL OUFI, TK06, 04:45 PM-07:15 PM, Full hair color Long - صبغ كامل طويل,Hai…" at bounding box center [335, 112] width 108 height 83
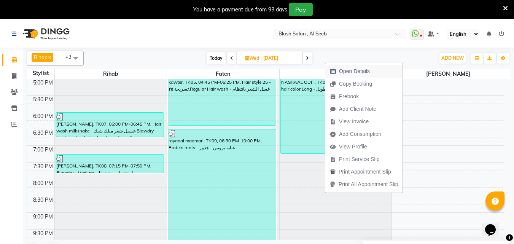
click at [363, 72] on span "Open Details" at bounding box center [354, 71] width 31 height 8
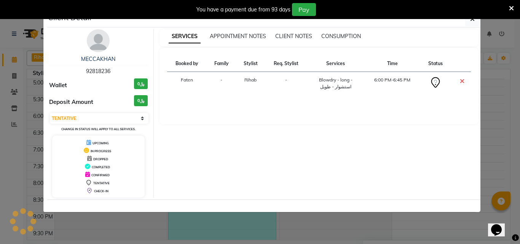
select select "3"
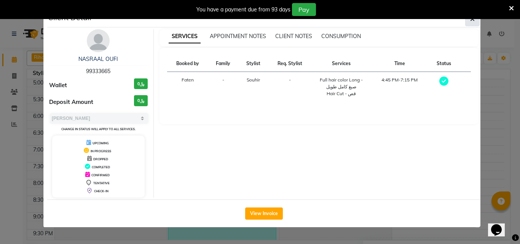
click at [474, 22] on icon "button" at bounding box center [472, 19] width 5 height 6
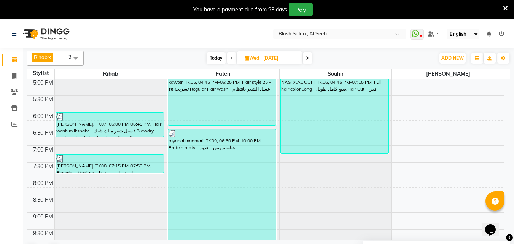
scroll to position [455, 0]
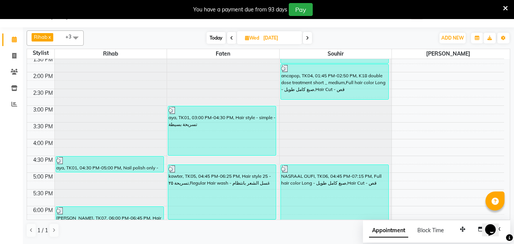
click at [250, 35] on span "Wed" at bounding box center [252, 38] width 18 height 6
select select "9"
select select "2025"
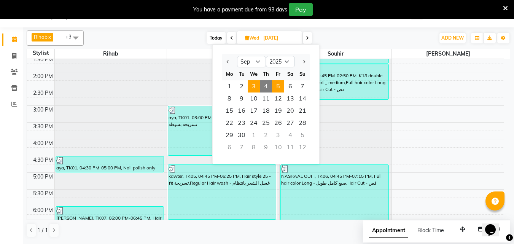
click at [284, 88] on span "5" at bounding box center [278, 86] width 12 height 12
type input "[DATE]"
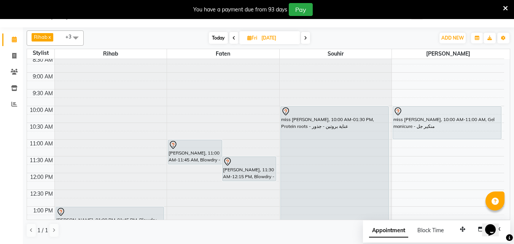
scroll to position [265, 0]
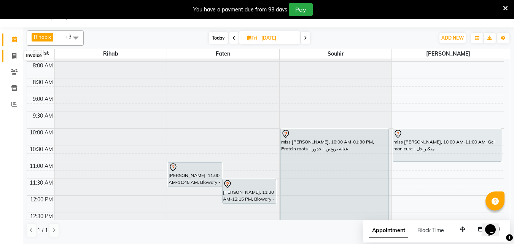
click at [15, 57] on icon at bounding box center [14, 56] width 4 height 6
select select "service"
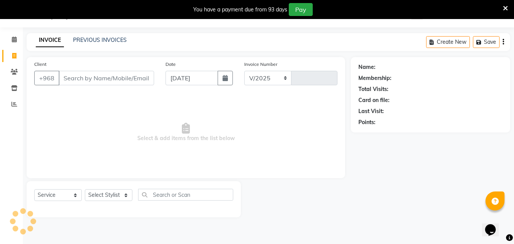
select select "5589"
type input "0824"
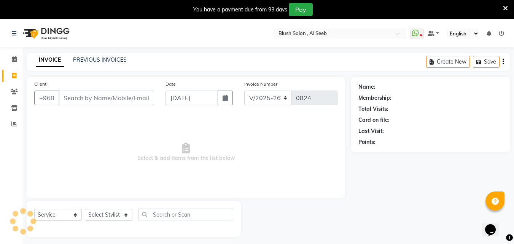
scroll to position [20, 0]
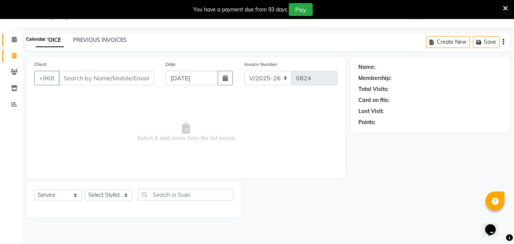
click at [13, 40] on icon at bounding box center [14, 40] width 5 height 6
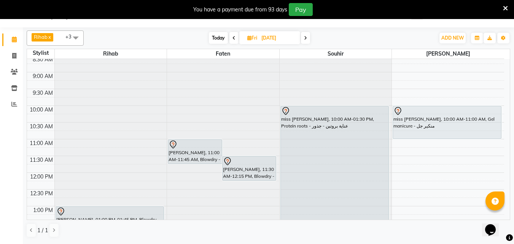
scroll to position [353, 0]
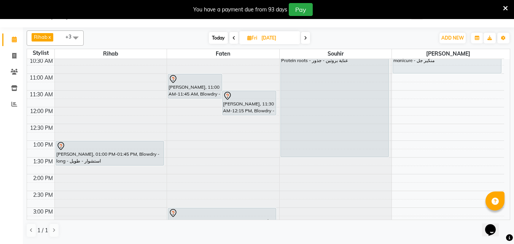
click at [269, 34] on input "[DATE]" at bounding box center [278, 37] width 38 height 11
select select "9"
select select "2025"
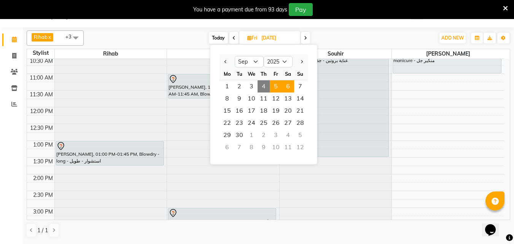
click at [292, 87] on span "6" at bounding box center [288, 86] width 12 height 12
type input "[DATE]"
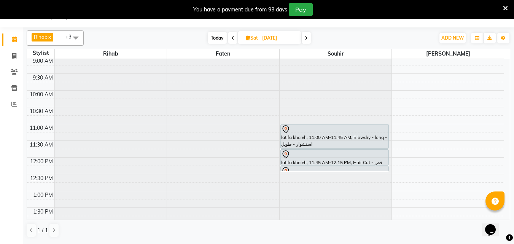
scroll to position [493, 0]
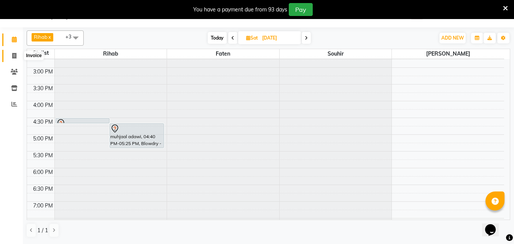
click at [15, 55] on icon at bounding box center [14, 56] width 4 height 6
select select "service"
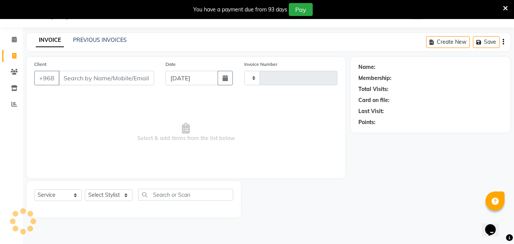
type input "0824"
select select "5589"
click at [13, 39] on icon at bounding box center [14, 40] width 5 height 6
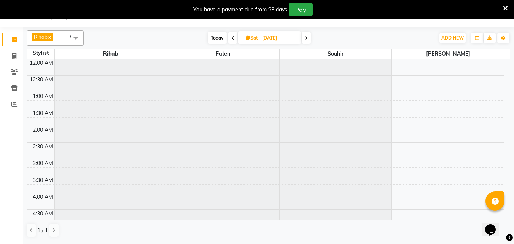
scroll to position [201, 0]
click at [215, 35] on span "Today" at bounding box center [217, 38] width 19 height 12
type input "[DATE]"
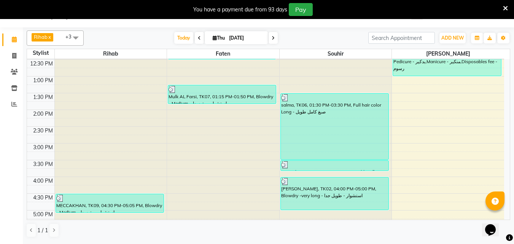
scroll to position [417, 0]
click at [326, 141] on div "salma, TK06, 01:30 PM-03:30 PM, Full hair color Long - صبغ كامل طويل" at bounding box center [335, 127] width 108 height 66
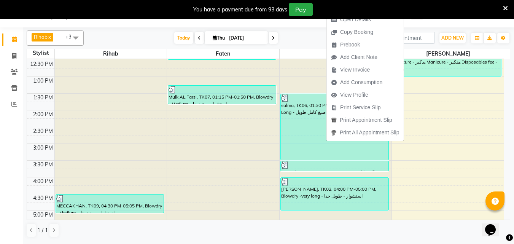
click at [222, 38] on span "Thu" at bounding box center [219, 38] width 16 height 6
select select "9"
select select "2025"
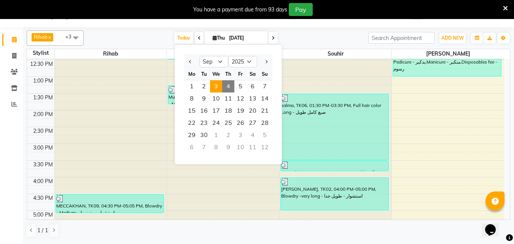
click at [221, 89] on span "3" at bounding box center [216, 86] width 12 height 12
type input "[DATE]"
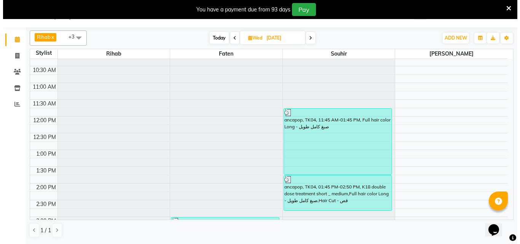
scroll to position [341, 0]
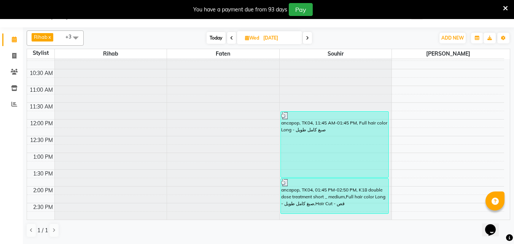
click at [328, 135] on div "ancapop, TK04, 11:45 AM-01:45 PM, Full hair color Long - صبغ كامل طويل" at bounding box center [335, 144] width 108 height 66
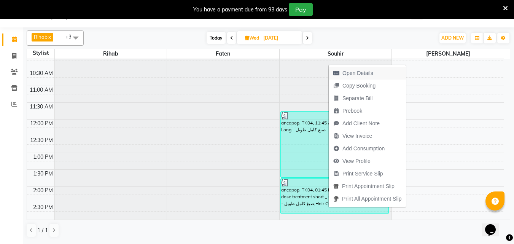
click at [364, 72] on span "Open Details" at bounding box center [357, 73] width 31 height 8
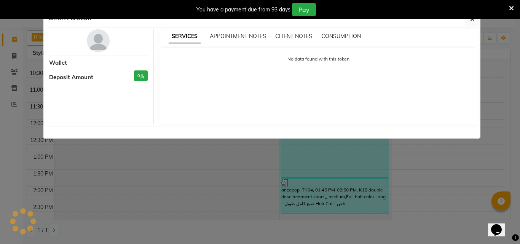
select select "3"
